Goal: Information Seeking & Learning: Check status

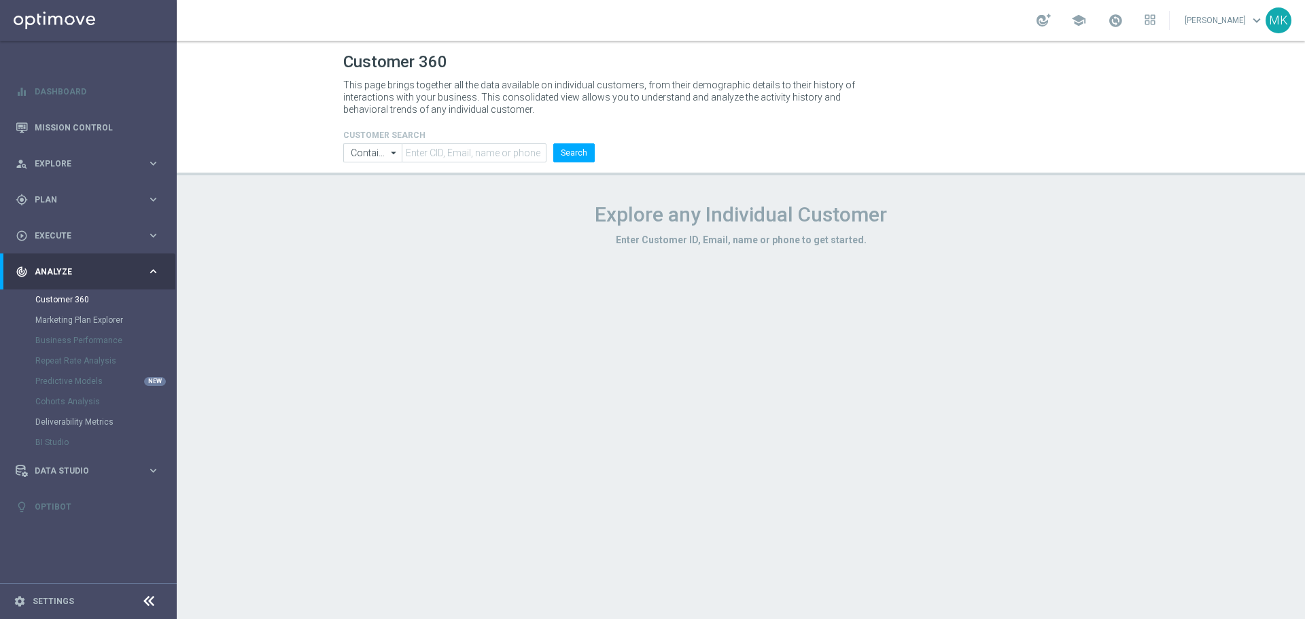
click at [434, 164] on header "Customer 360 This page brings together all the data available on individual cus…" at bounding box center [741, 108] width 1128 height 135
drag, startPoint x: 440, startPoint y: 156, endPoint x: 451, endPoint y: 155, distance: 10.3
click at [440, 156] on input "text" at bounding box center [474, 152] width 145 height 19
paste input "1020966"
click at [544, 149] on input "1020966" at bounding box center [474, 152] width 145 height 19
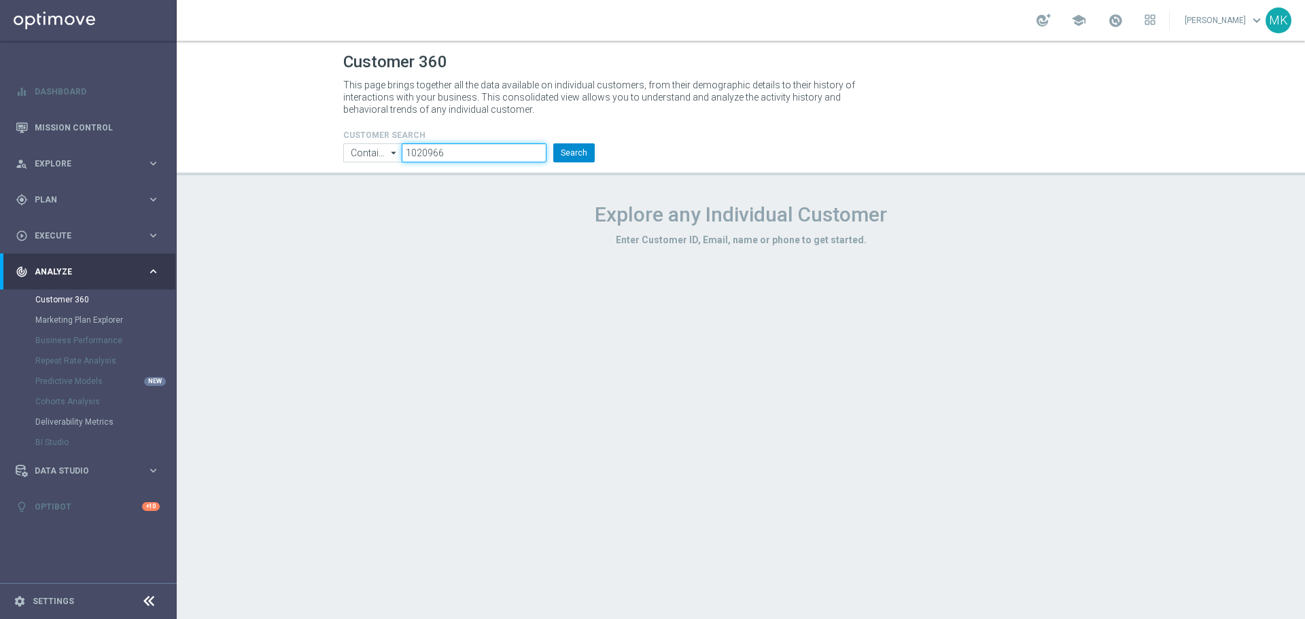
type input "1020966"
click at [566, 148] on button "Search" at bounding box center [573, 152] width 41 height 19
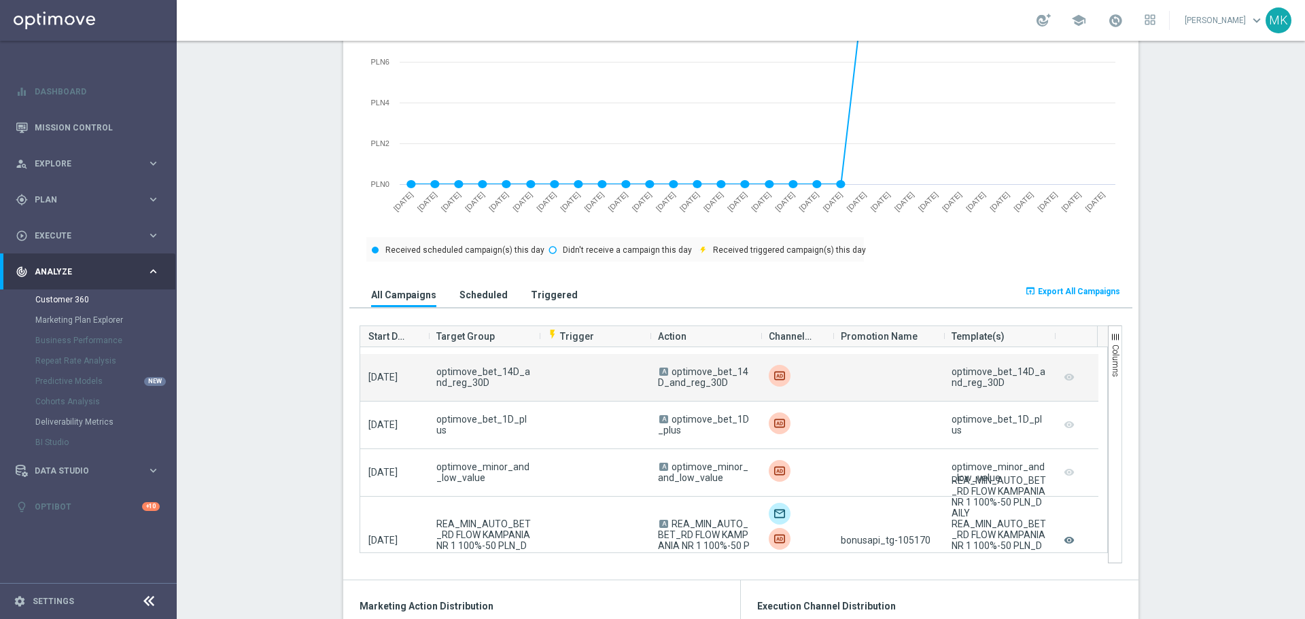
scroll to position [680, 0]
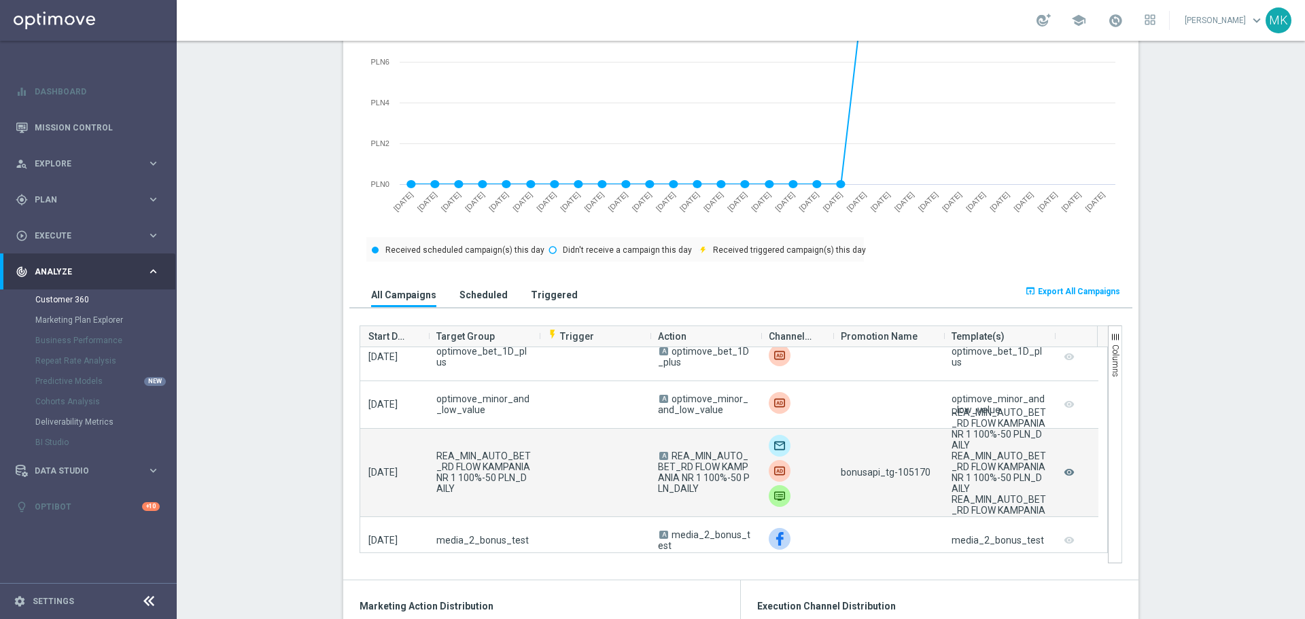
click at [909, 473] on span "bonusapi_tg-105170" at bounding box center [886, 472] width 90 height 11
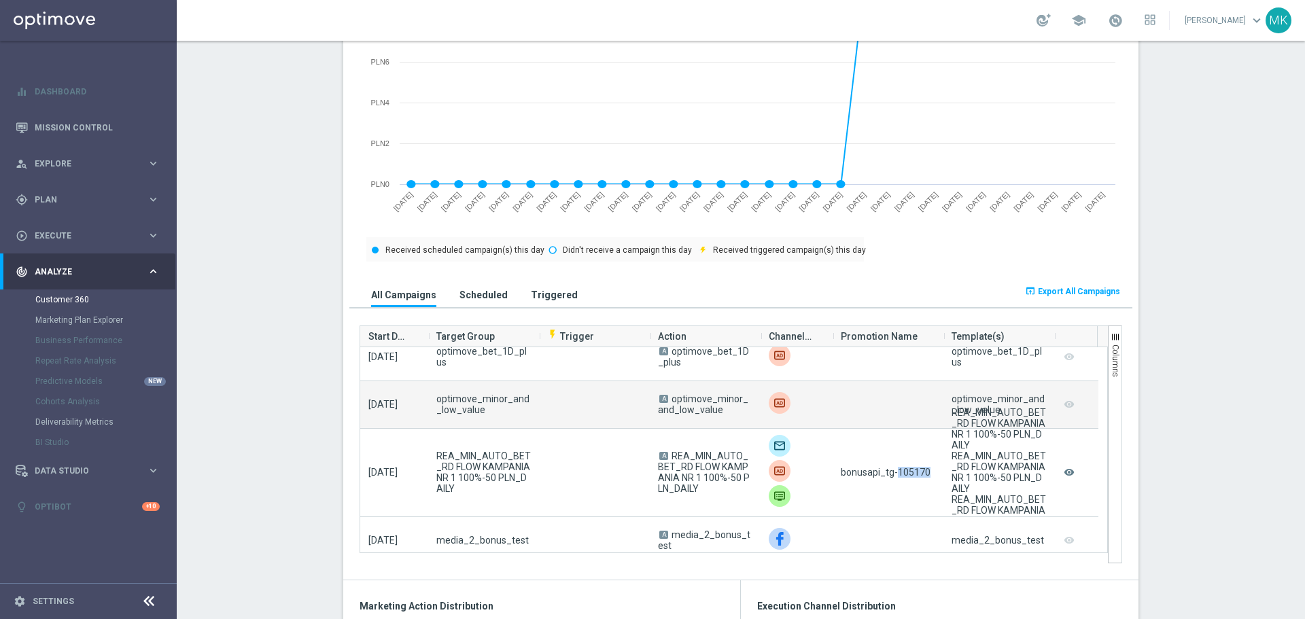
copy span "105170"
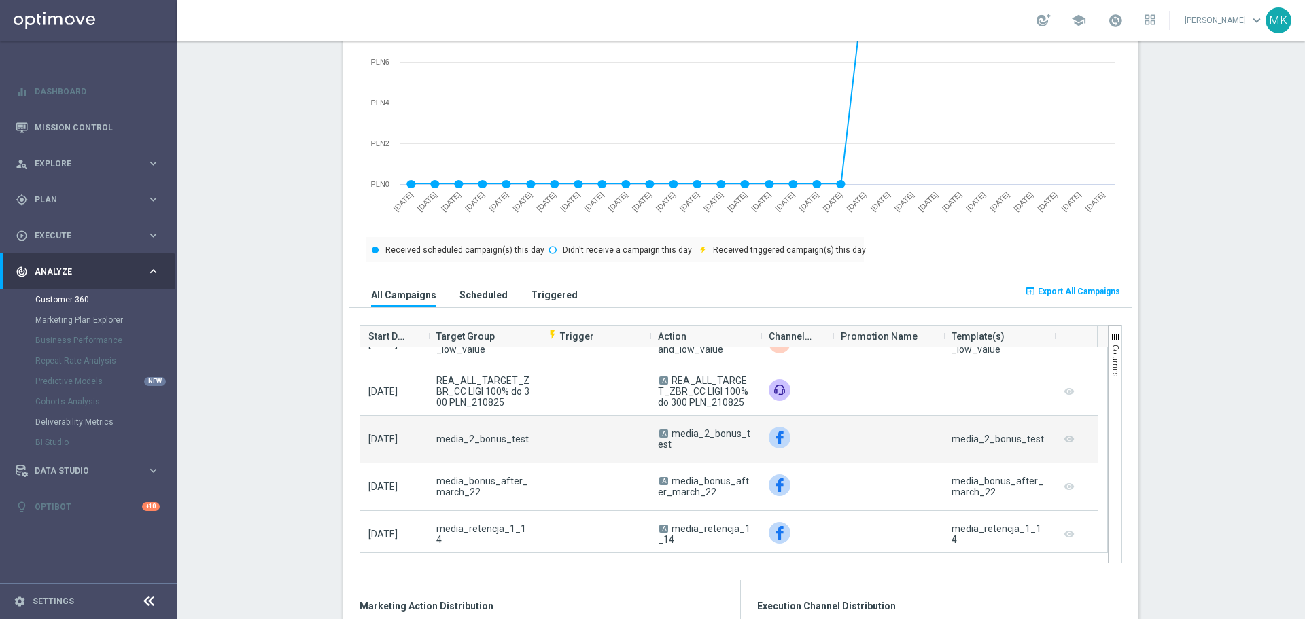
scroll to position [2379, 0]
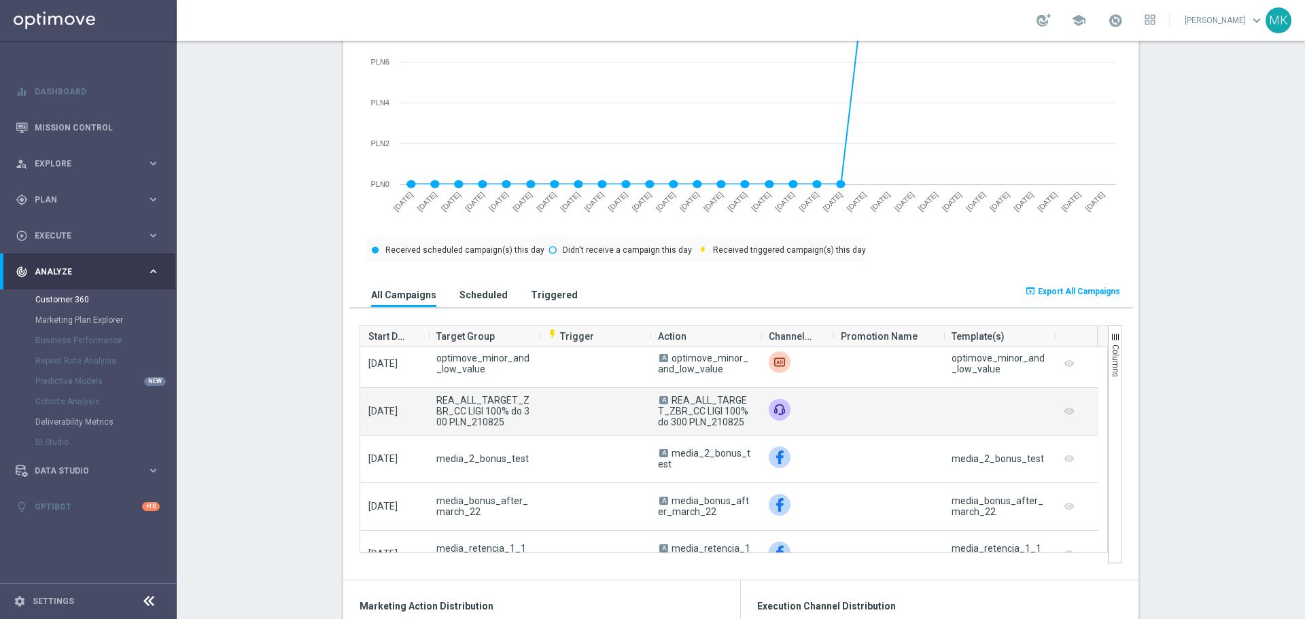
drag, startPoint x: 737, startPoint y: 423, endPoint x: 669, endPoint y: 400, distance: 71.1
click at [669, 400] on span "A REA_ALL_TARGET_ZBR_CC LIGI 100% do 300 PLN_210825" at bounding box center [705, 411] width 94 height 33
copy span "REA_ALL_TARGET_ZBR_CC LIGI 100% do 300 PLN_210825"
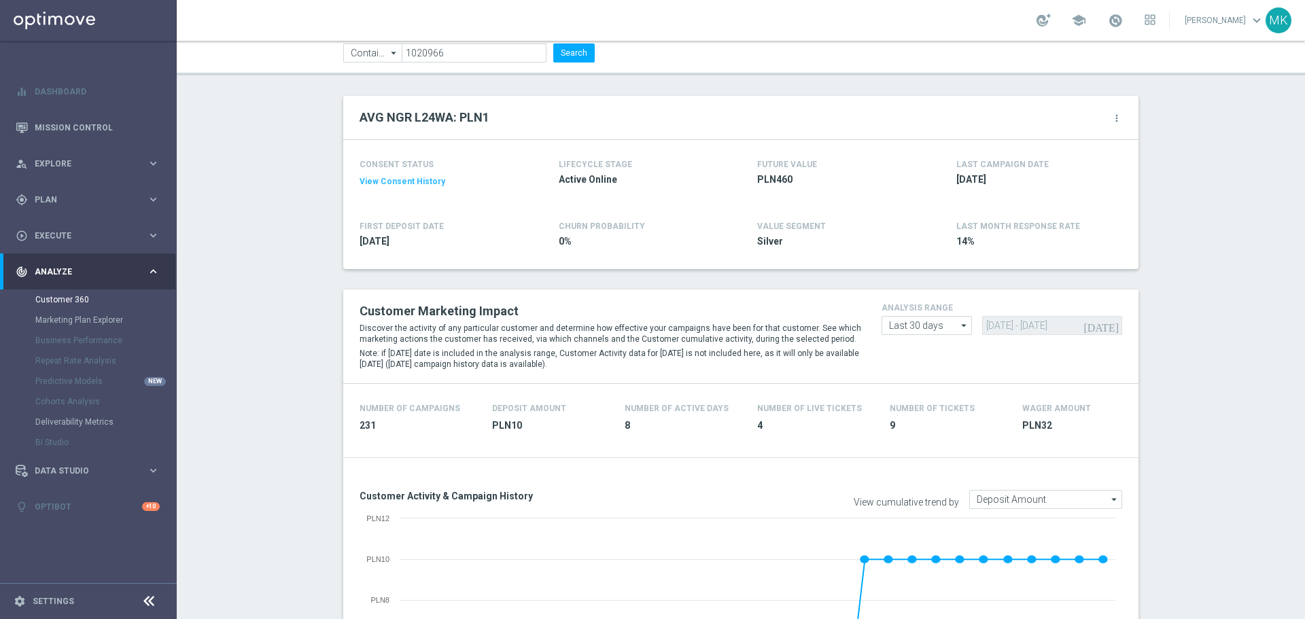
scroll to position [68, 0]
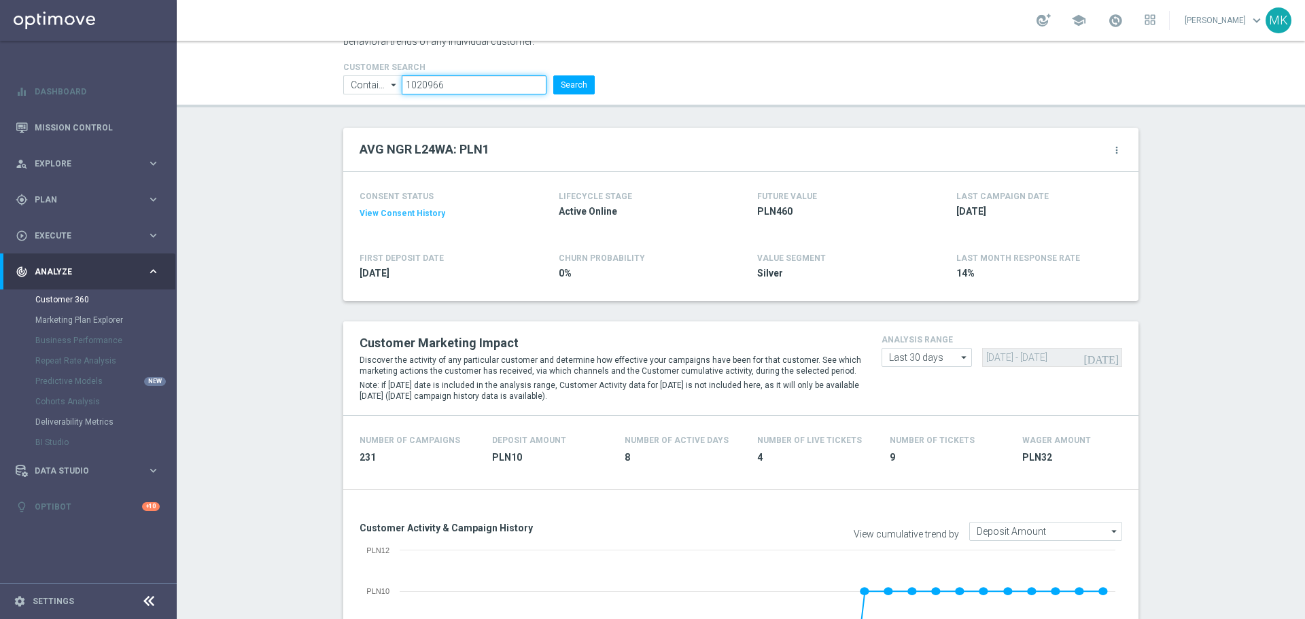
click at [427, 83] on input "1020966" at bounding box center [474, 84] width 145 height 19
paste input "281915"
type input "1281915"
click at [589, 86] on button "Search" at bounding box center [573, 84] width 41 height 19
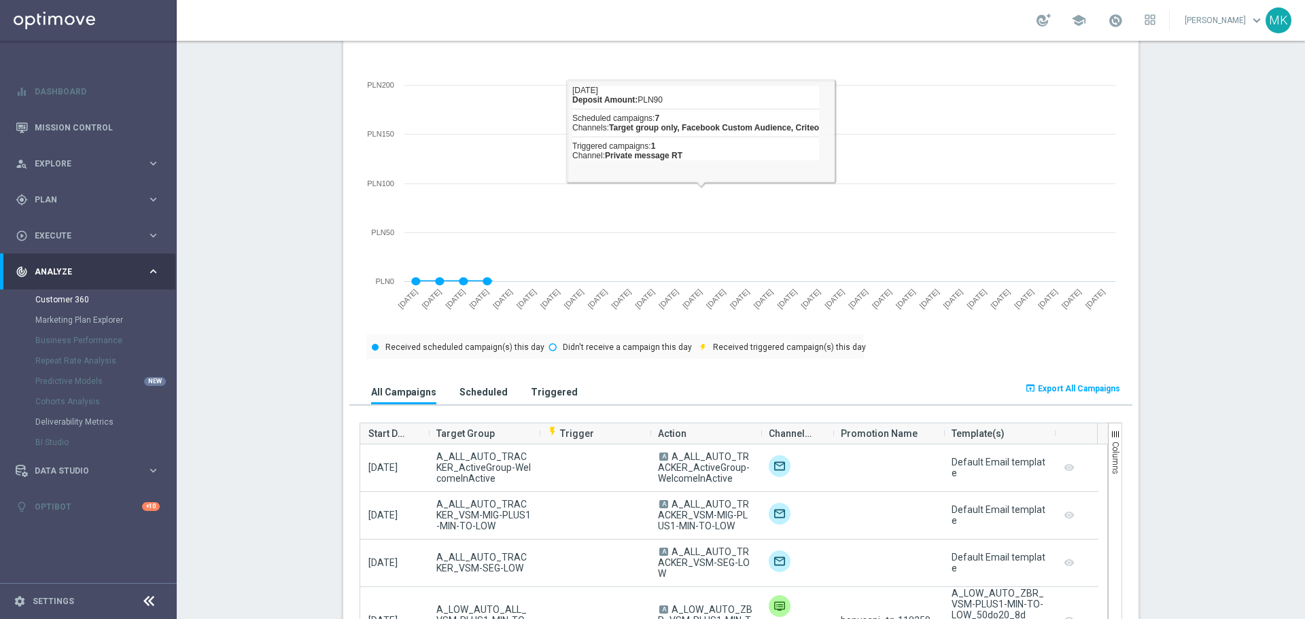
scroll to position [786, 0]
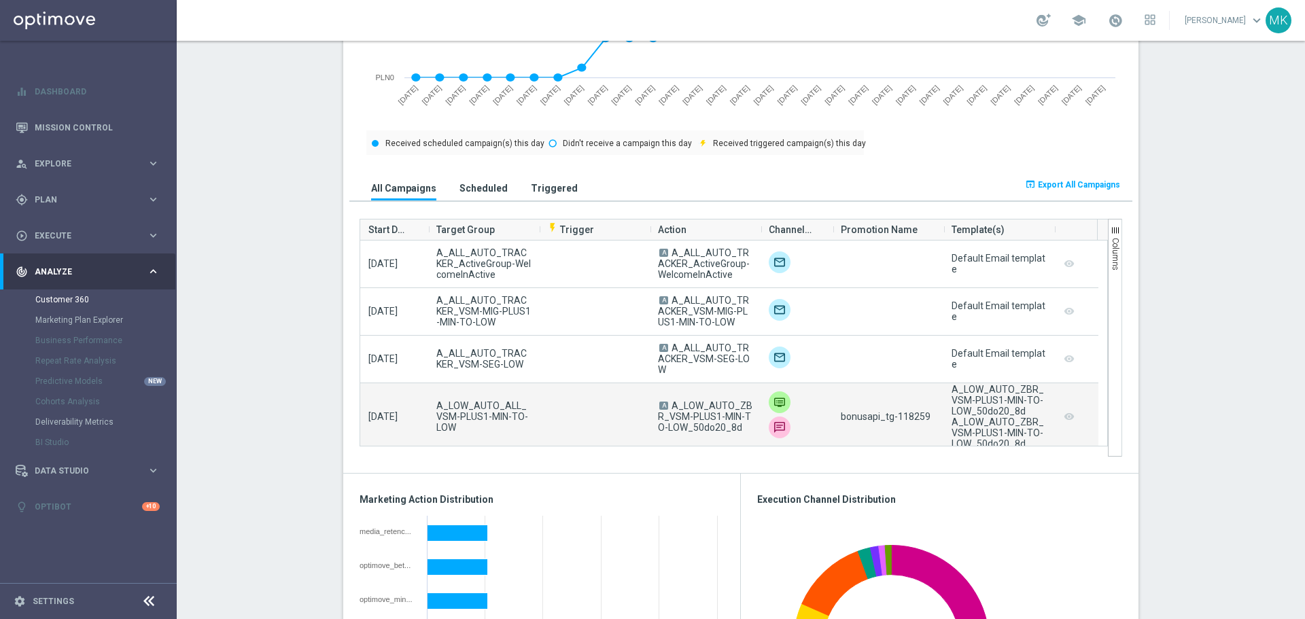
click at [915, 417] on span "bonusapi_tg-118259" at bounding box center [886, 416] width 90 height 11
copy span "118259"
